Goal: Task Accomplishment & Management: Manage account settings

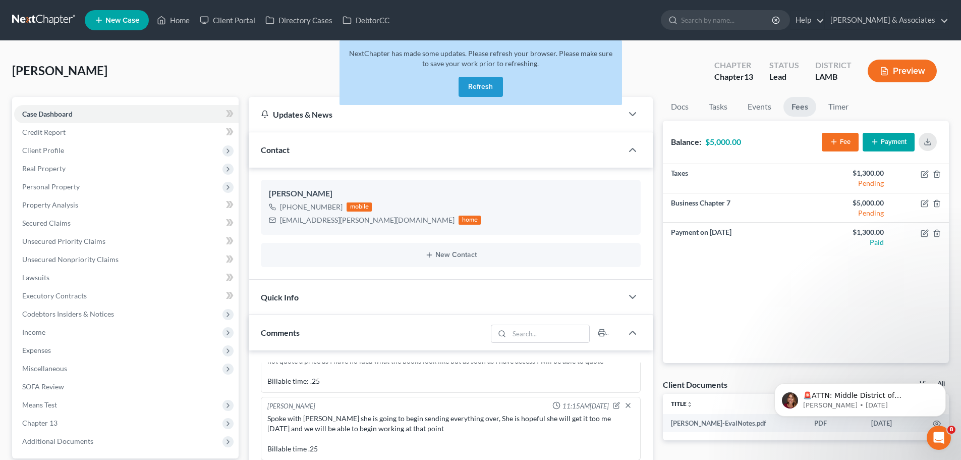
click at [44, 61] on div "Pellichet, Calvin Upgraded Chapter Chapter 13 Status Lead District LAMB Preview" at bounding box center [480, 75] width 937 height 44
drag, startPoint x: 45, startPoint y: 32, endPoint x: 46, endPoint y: 17, distance: 14.7
click at [46, 17] on nav "Home New Case Client Portal Directory Cases DebtorCC Diment & Associates ctp@di…" at bounding box center [480, 20] width 961 height 40
click at [46, 17] on link at bounding box center [44, 20] width 65 height 18
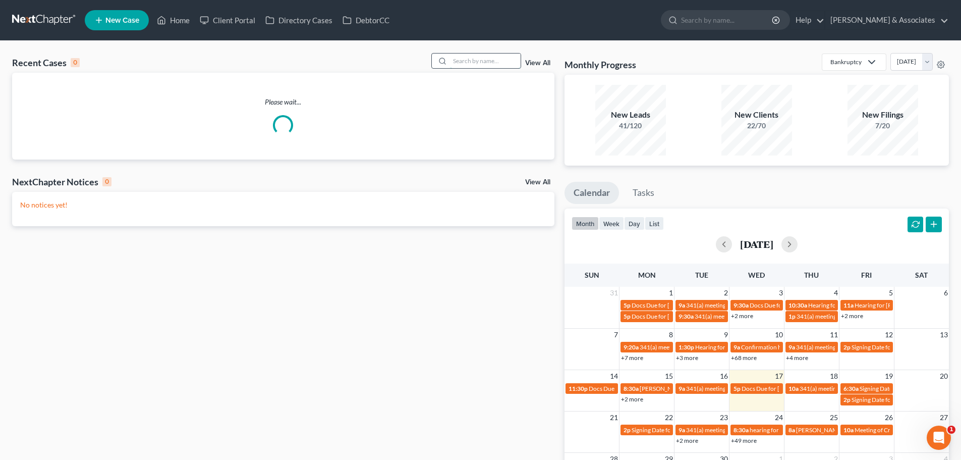
click at [465, 61] on input "search" at bounding box center [485, 60] width 71 height 15
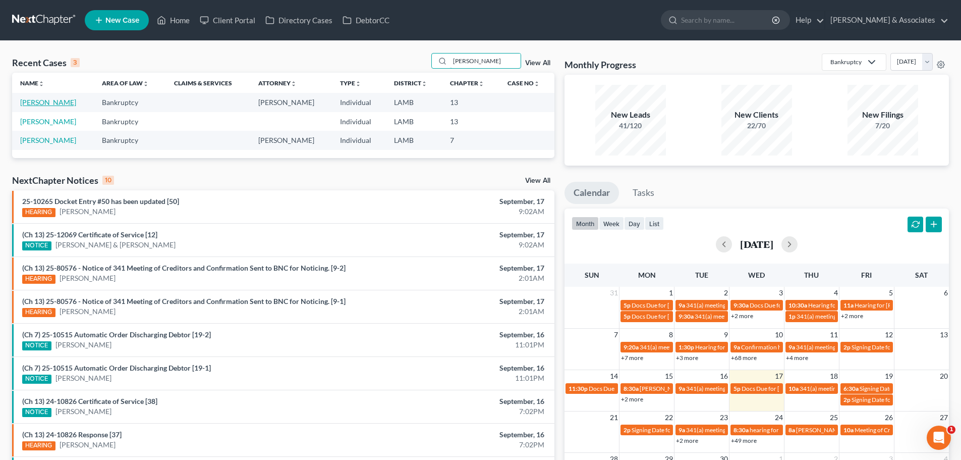
type input "[PERSON_NAME]"
click at [61, 99] on link "[PERSON_NAME]" at bounding box center [48, 102] width 56 height 9
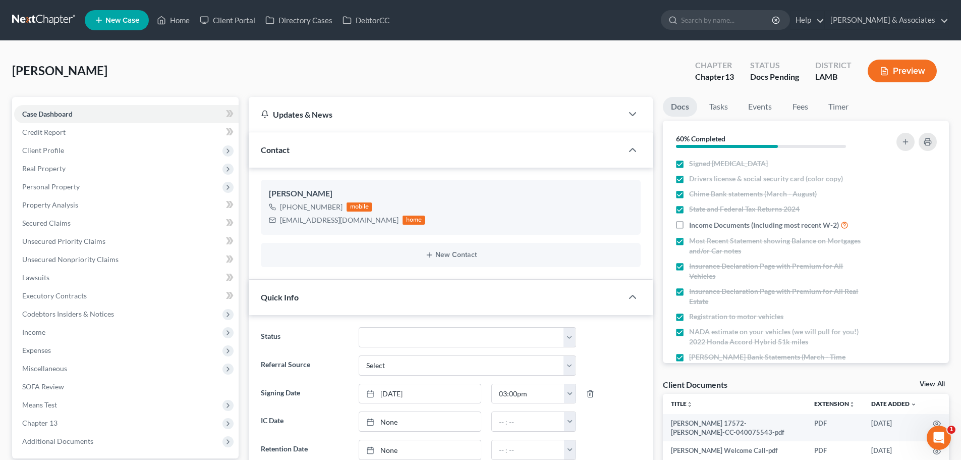
scroll to position [483, 0]
click at [249, 92] on div "[PERSON_NAME] Upgraded Chapter Chapter 13 Status Docs Pending District [GEOGRAP…" at bounding box center [480, 75] width 937 height 44
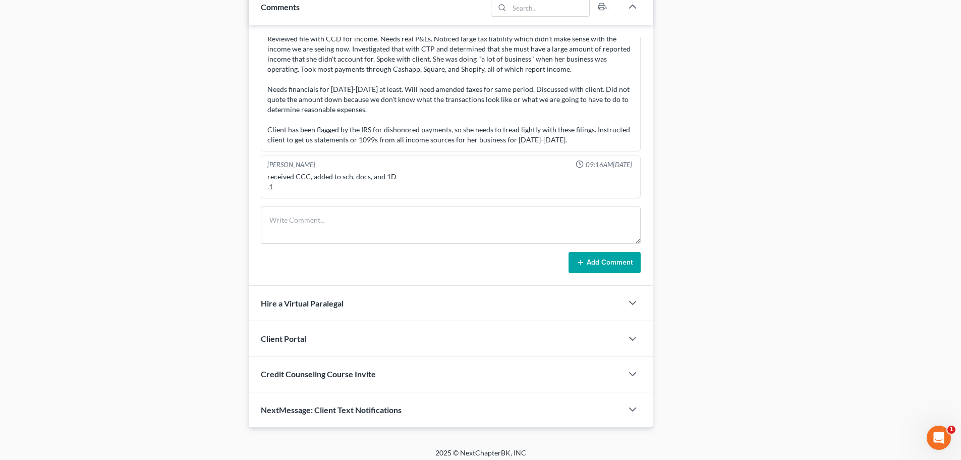
scroll to position [525, 0]
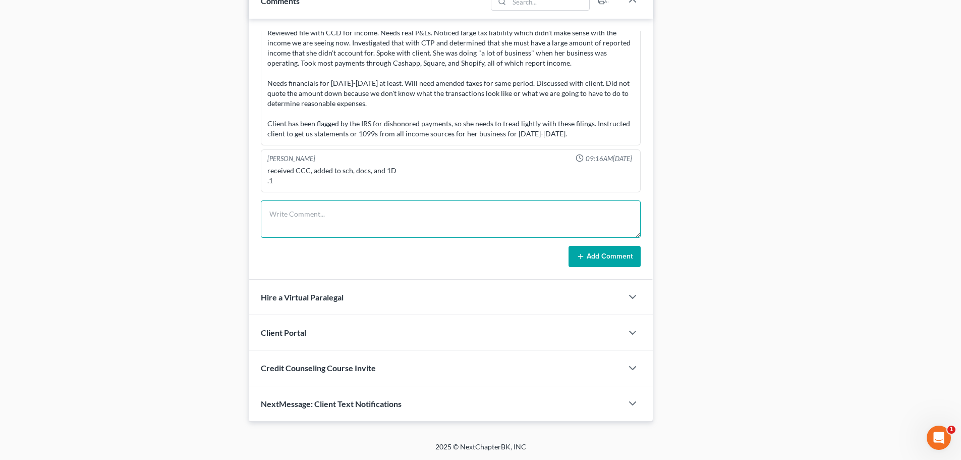
click at [364, 209] on textarea at bounding box center [451, 218] width 380 height 37
type textarea "attempted to return call but vm was not setup and unable to leave a message"
click at [594, 257] on button "Add Comment" at bounding box center [605, 256] width 72 height 21
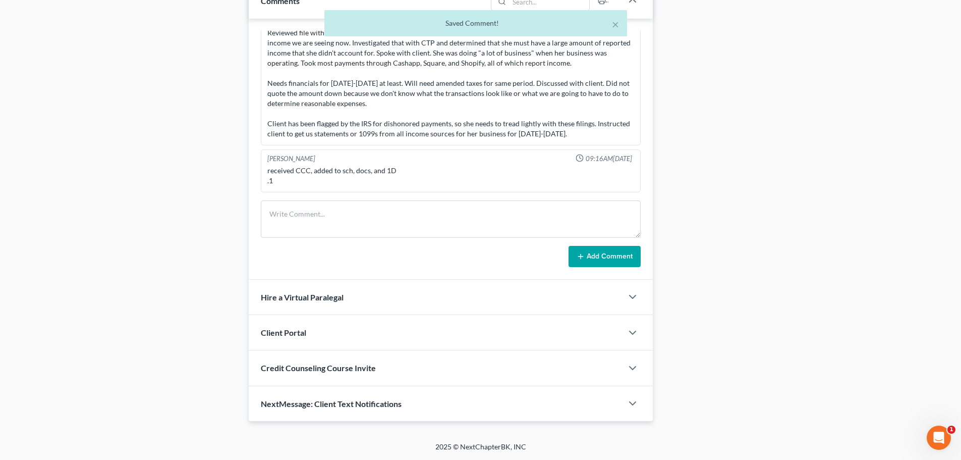
scroll to position [521, 0]
